Goal: Information Seeking & Learning: Learn about a topic

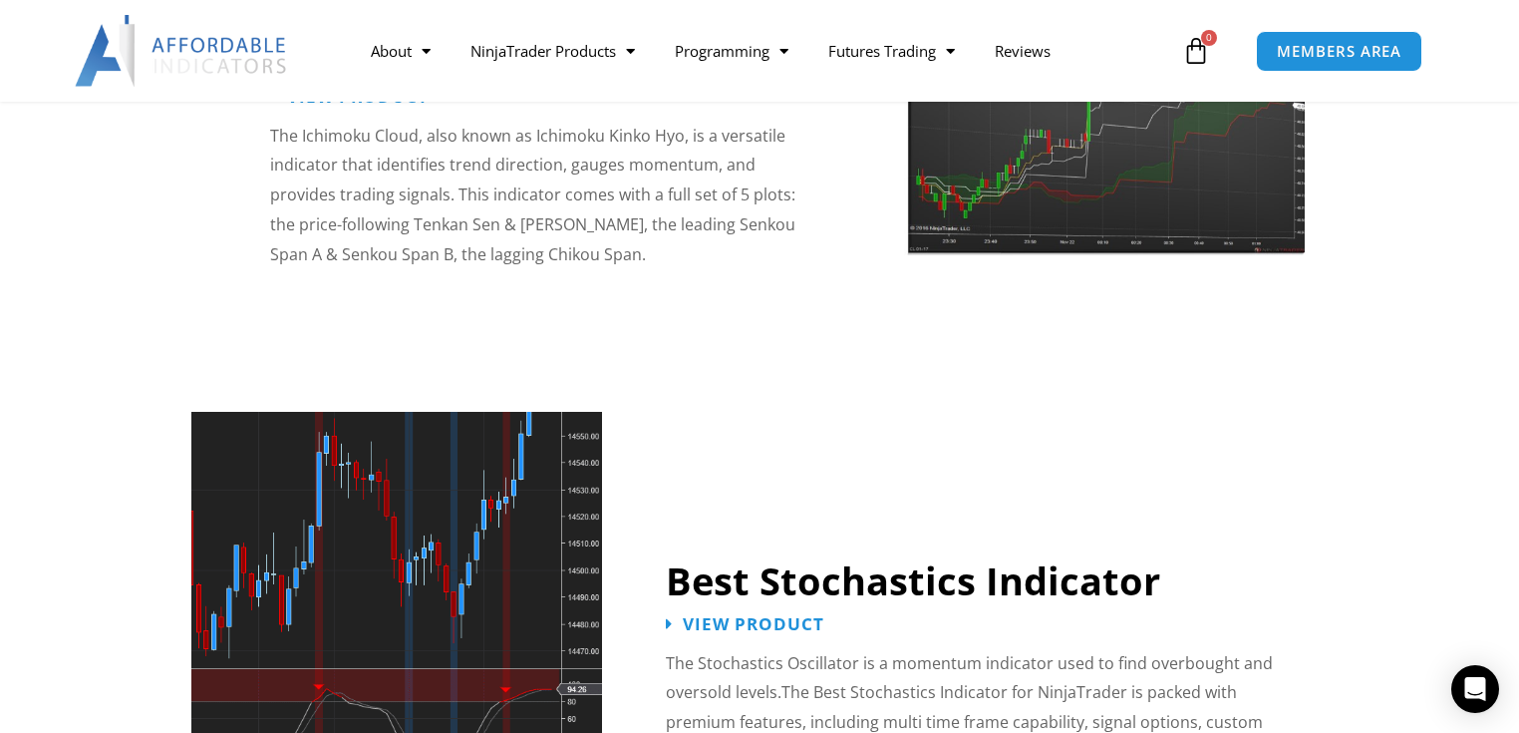
scroll to position [3750, 0]
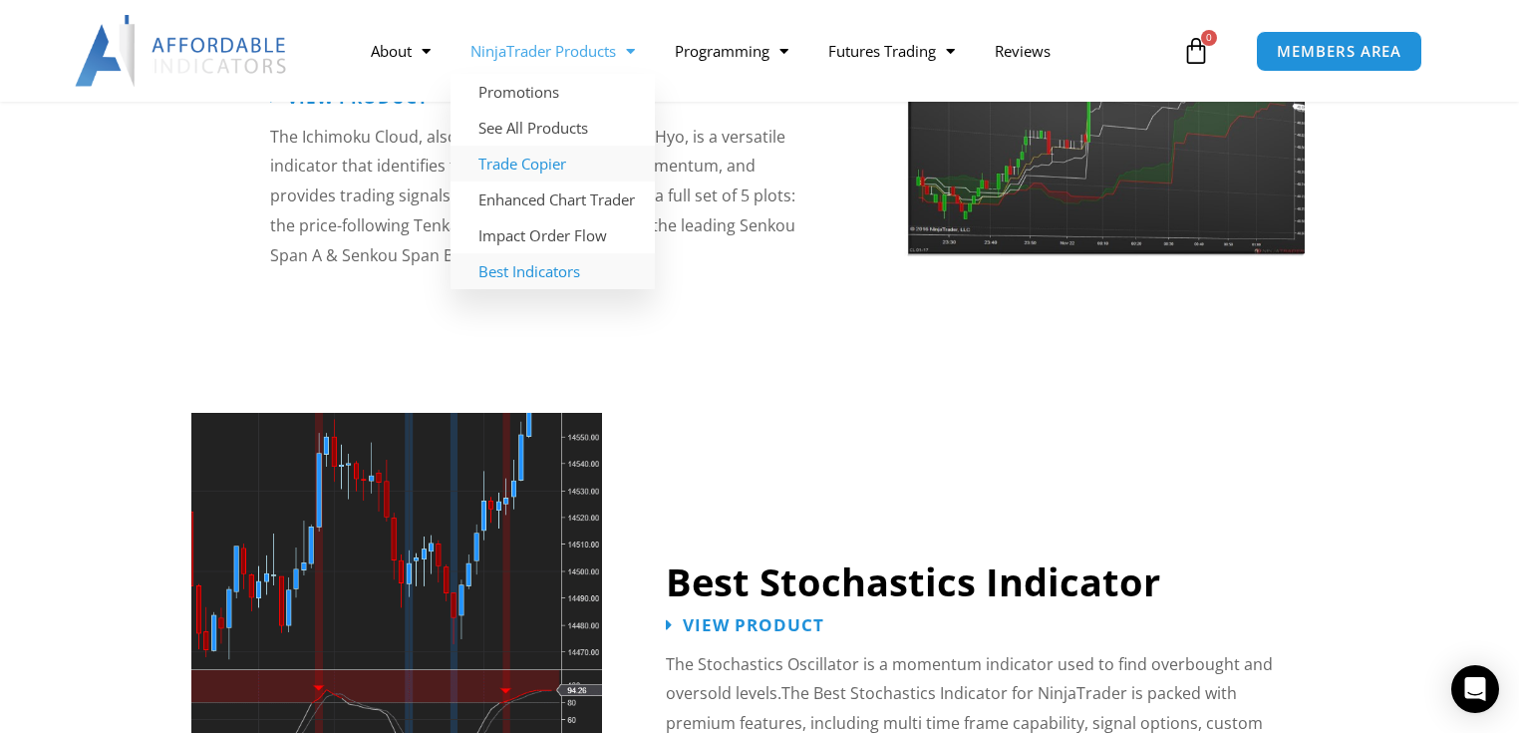
click at [505, 158] on link "Trade Copier" at bounding box center [553, 164] width 204 height 36
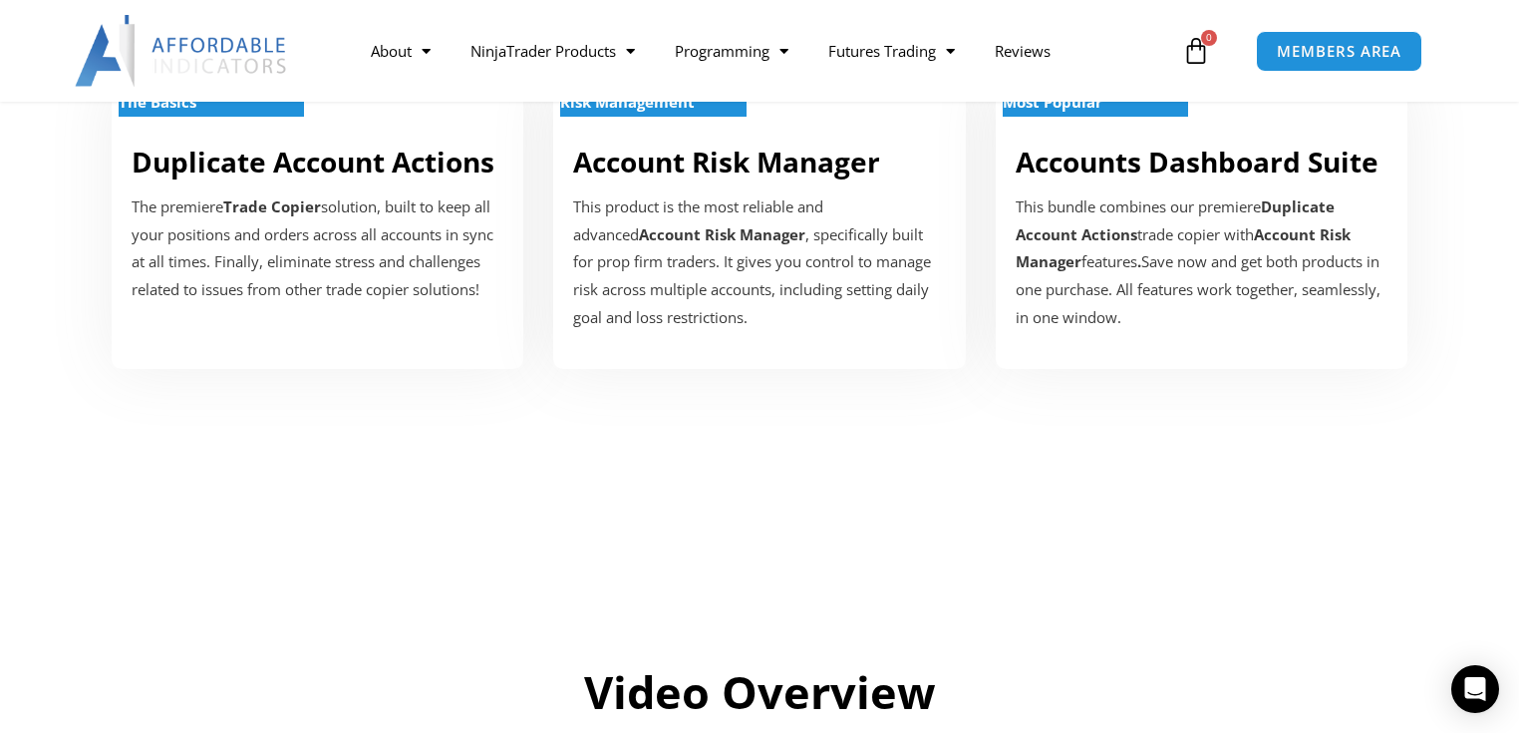
scroll to position [797, 0]
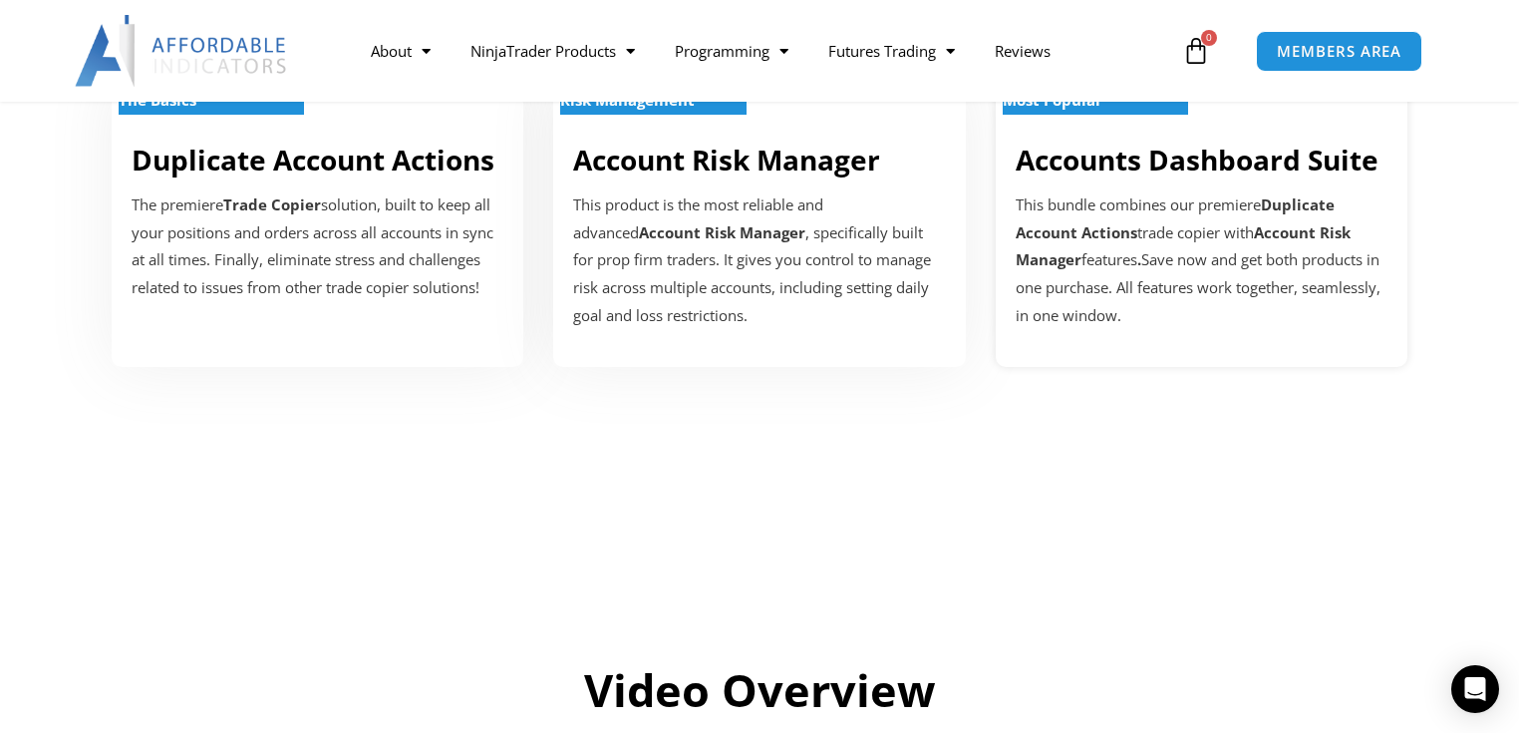
click at [1181, 164] on link "Accounts Dashboard Suite" at bounding box center [1197, 160] width 363 height 38
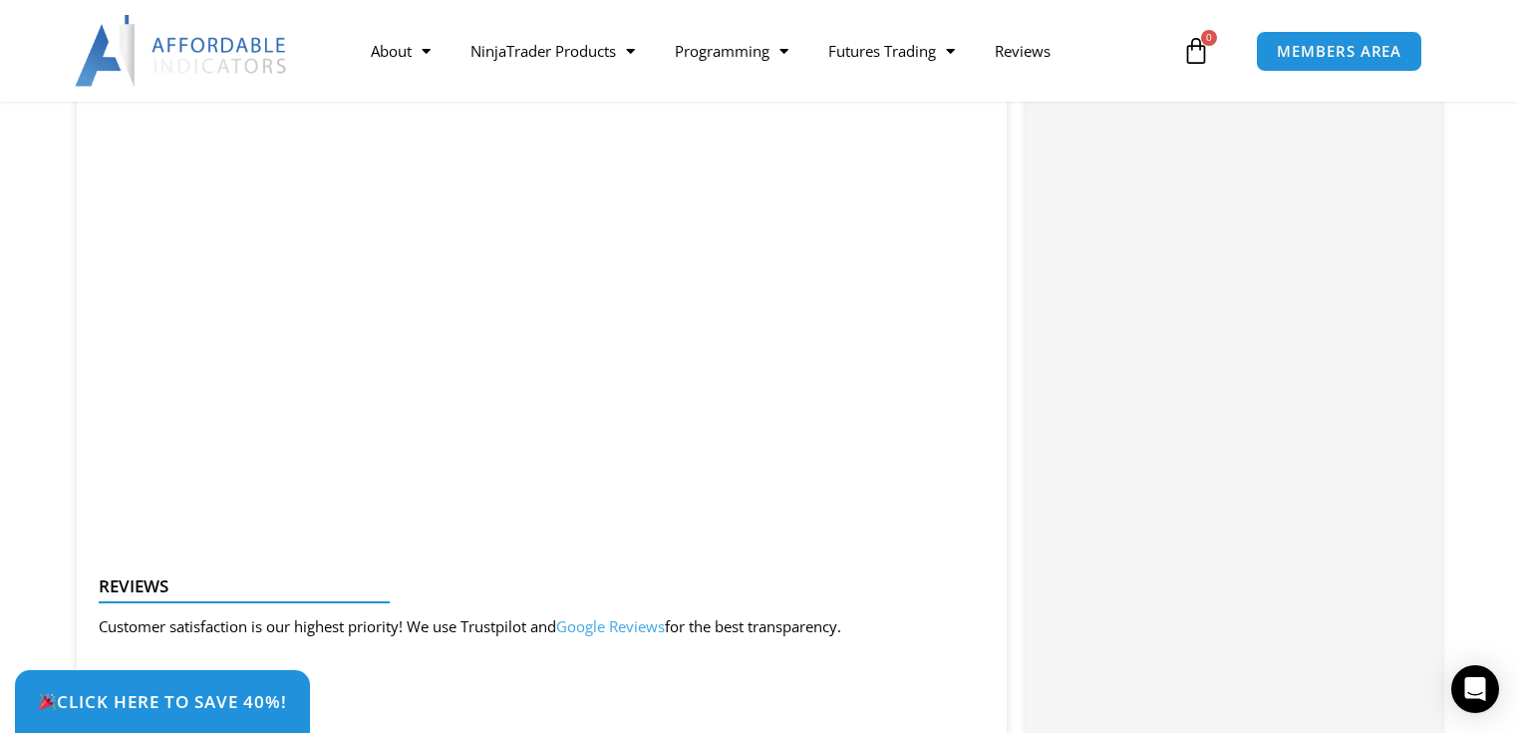
scroll to position [2232, 0]
